Goal: Task Accomplishment & Management: Use online tool/utility

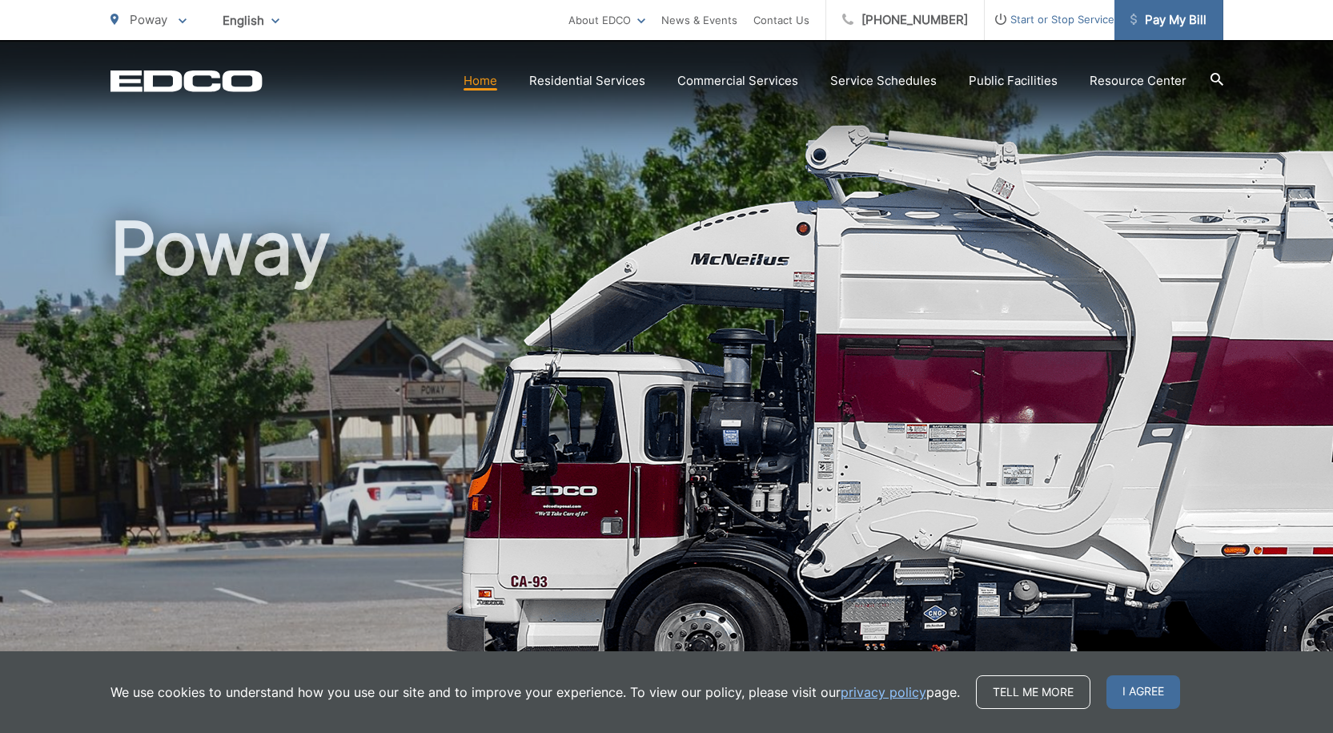
click at [1175, 18] on span "Pay My Bill" at bounding box center [1169, 19] width 76 height 19
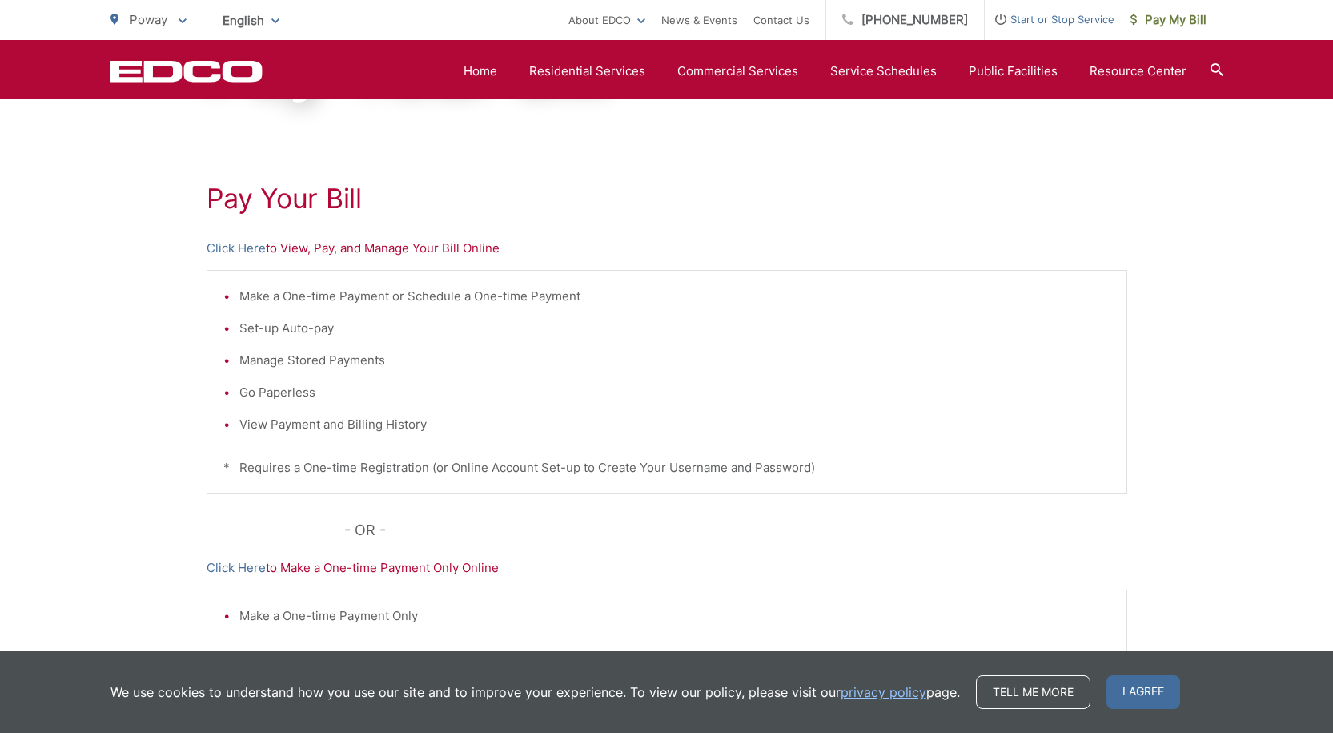
scroll to position [160, 0]
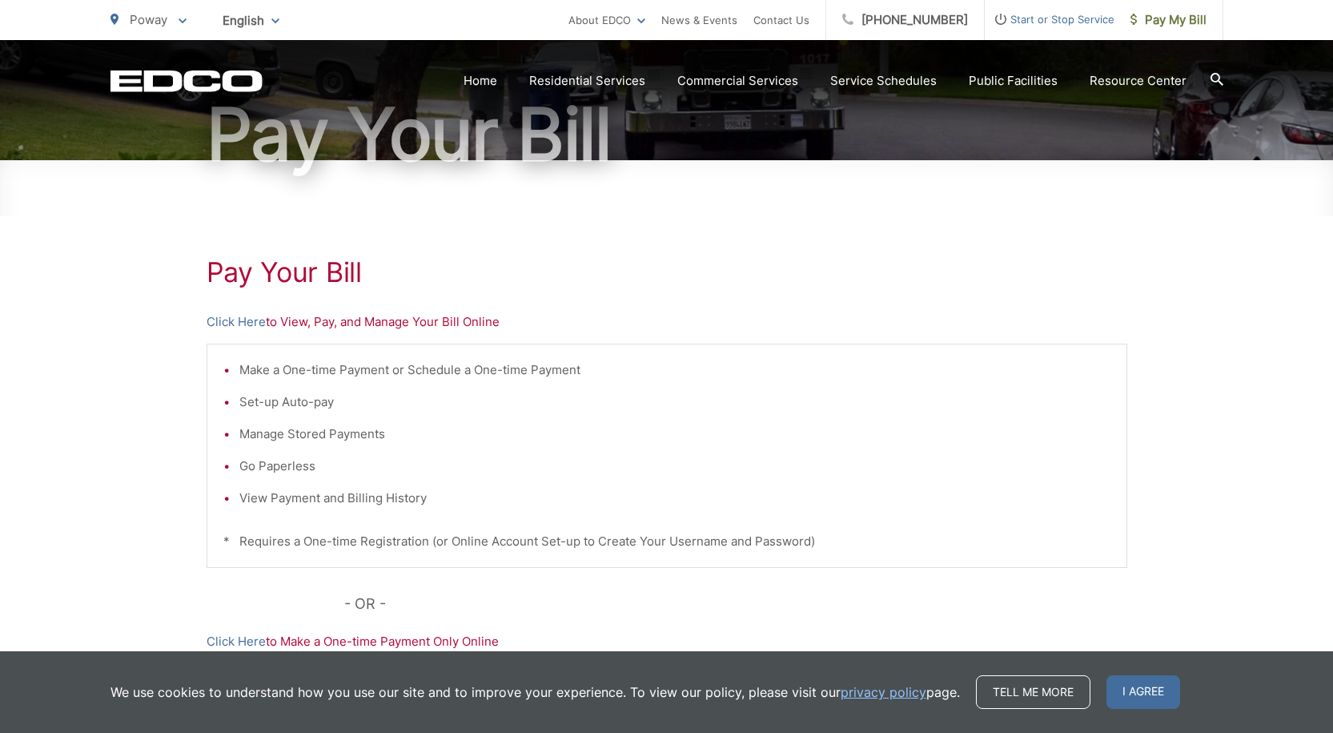
click at [381, 323] on p "Click Here to View, Pay, and Manage Your Bill Online" at bounding box center [667, 321] width 921 height 19
click at [240, 326] on link "Click Here" at bounding box center [236, 321] width 59 height 19
click at [250, 323] on link "Click Here" at bounding box center [236, 321] width 59 height 19
